Goal: Transaction & Acquisition: Purchase product/service

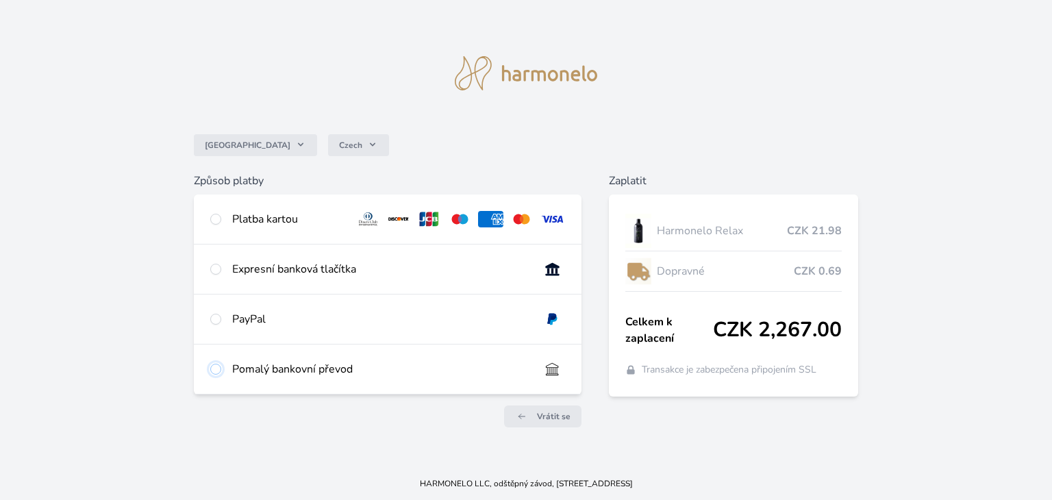
click at [215, 368] on input "radio" at bounding box center [215, 369] width 11 height 11
radio input "true"
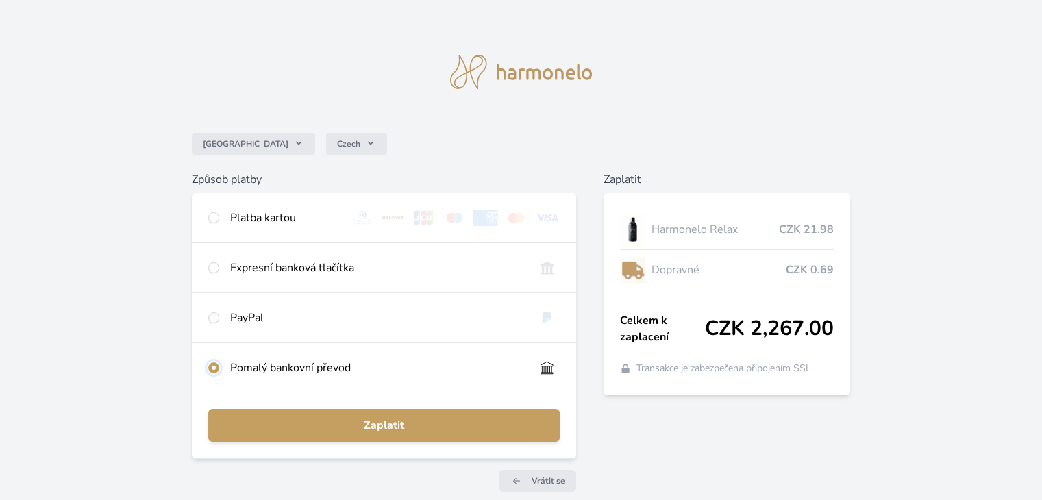
scroll to position [63, 0]
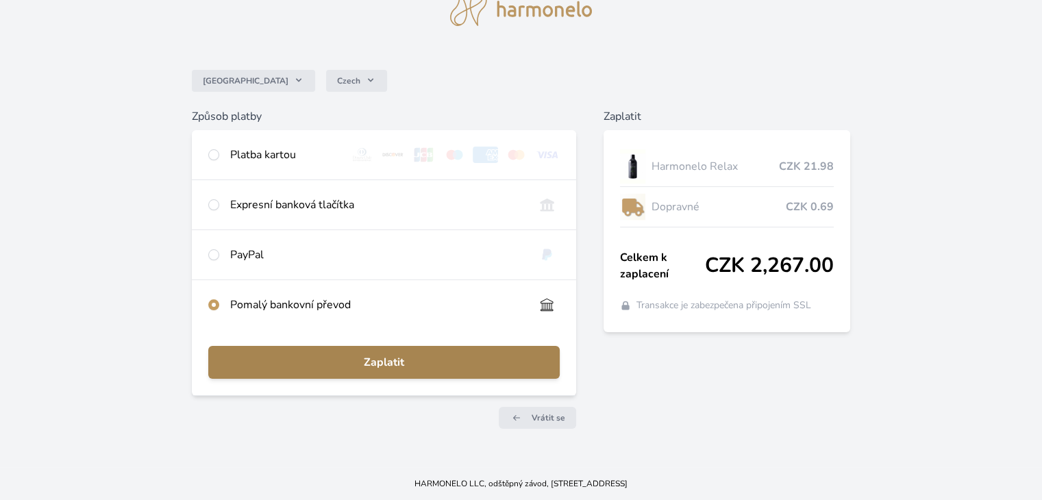
click at [380, 364] on span "Zaplatit" at bounding box center [383, 362] width 329 height 16
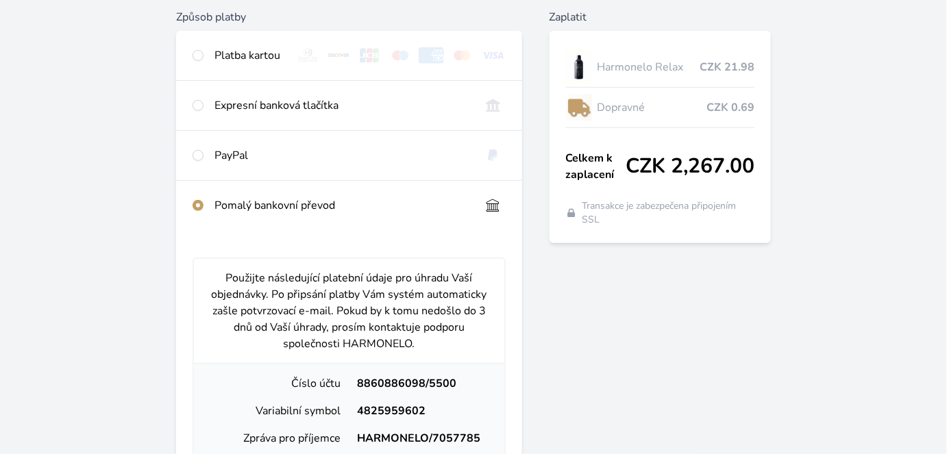
scroll to position [0, 0]
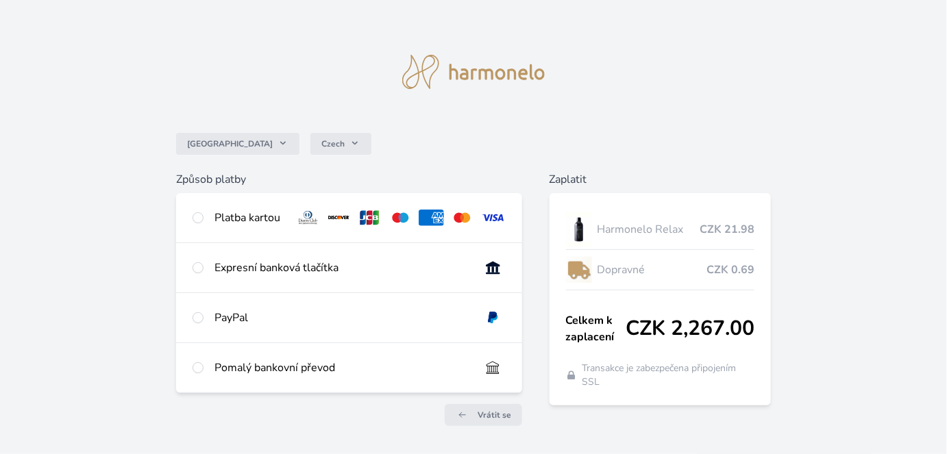
click at [588, 150] on div "Česko Czech" at bounding box center [473, 143] width 595 height 55
